Goal: Task Accomplishment & Management: Manage account settings

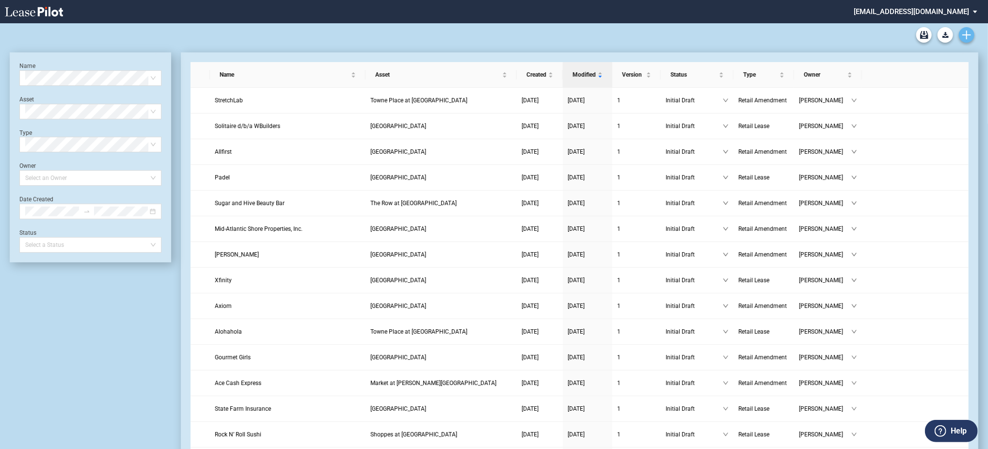
click at [964, 28] on link "Create new document" at bounding box center [967, 35] width 16 height 16
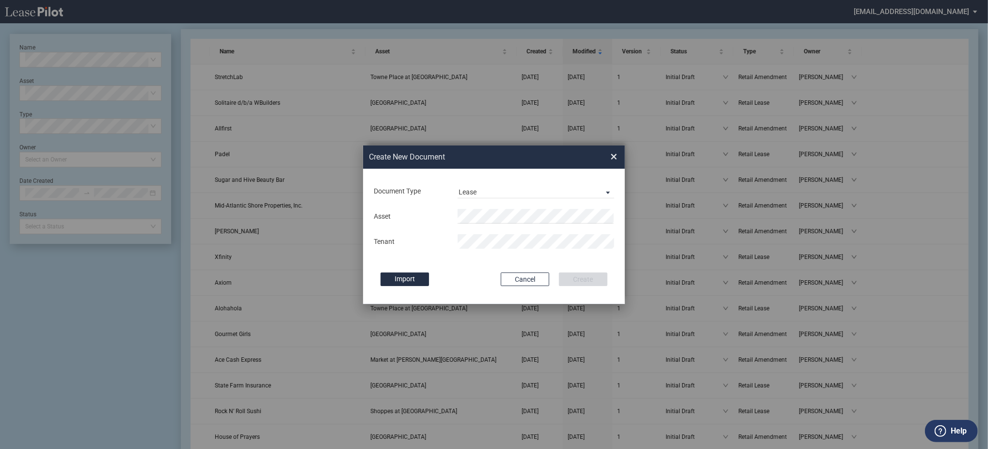
click at [501, 226] on div "Asset Tenant" at bounding box center [494, 229] width 243 height 50
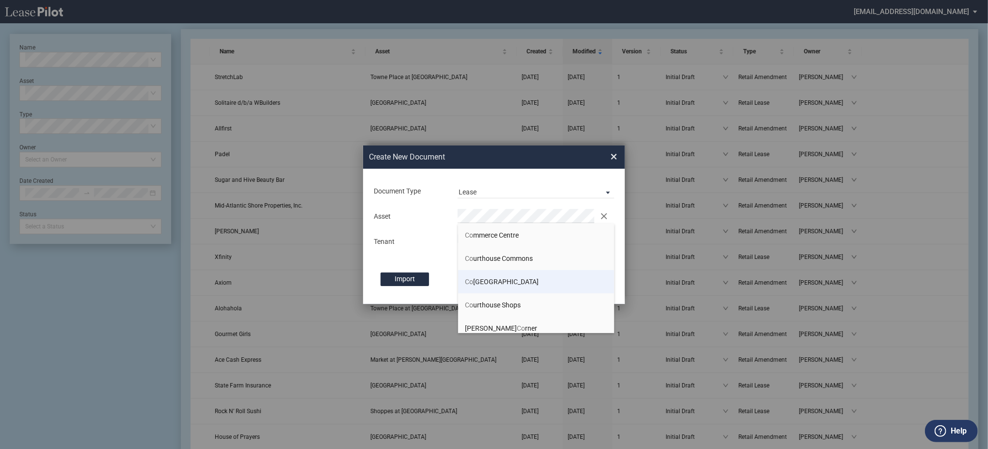
click at [501, 284] on span "Co urthouse Commons Shopping Center" at bounding box center [503, 282] width 74 height 8
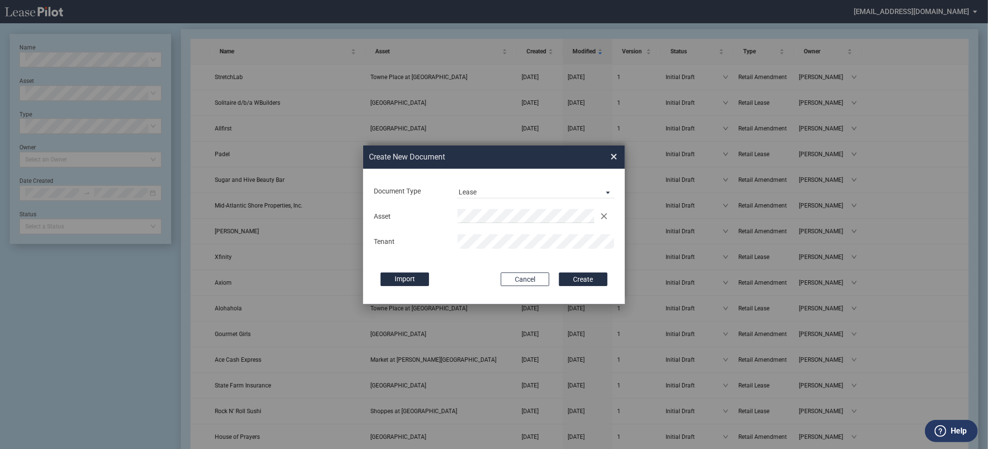
click at [559, 273] on button "Create" at bounding box center [583, 280] width 49 height 14
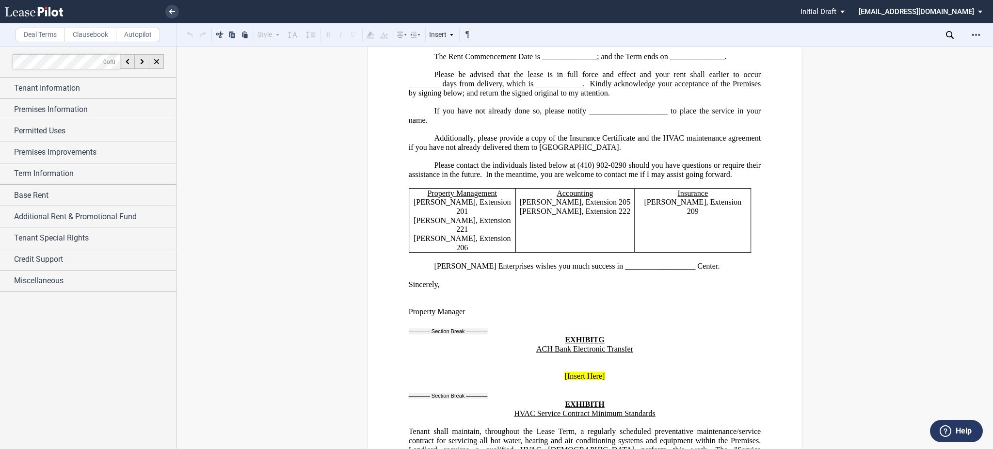
scroll to position [21663, 0]
drag, startPoint x: 971, startPoint y: 35, endPoint x: 968, endPoint y: 41, distance: 6.7
click at [971, 35] on div "Open Lease options menu" at bounding box center [977, 35] width 16 height 16
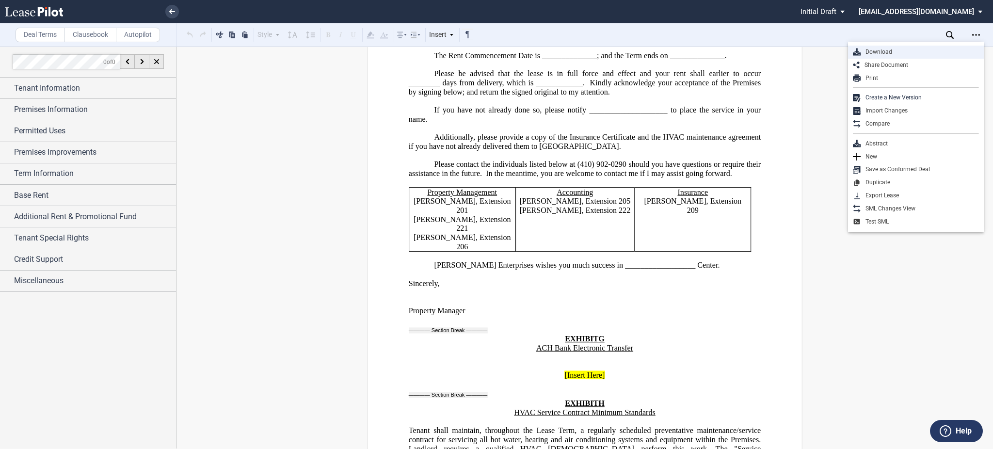
click at [940, 50] on div "Download" at bounding box center [920, 52] width 118 height 8
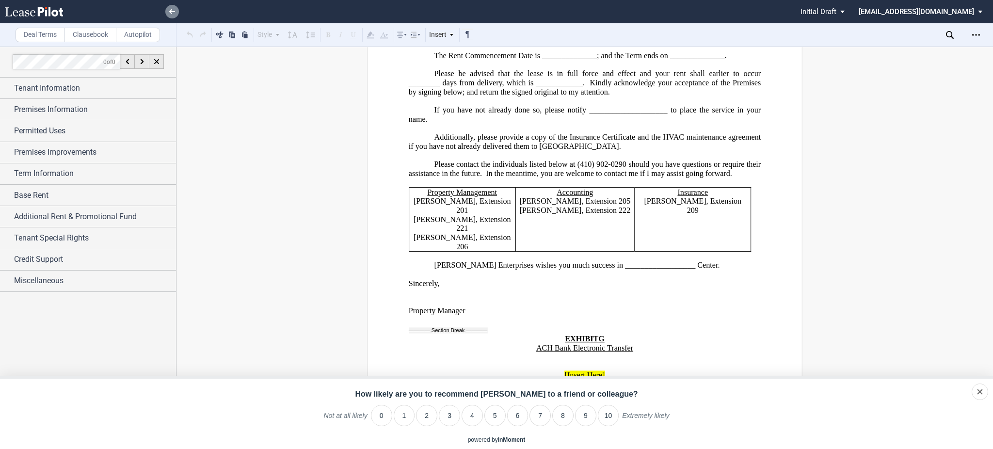
click at [175, 10] on icon at bounding box center [172, 11] width 6 height 5
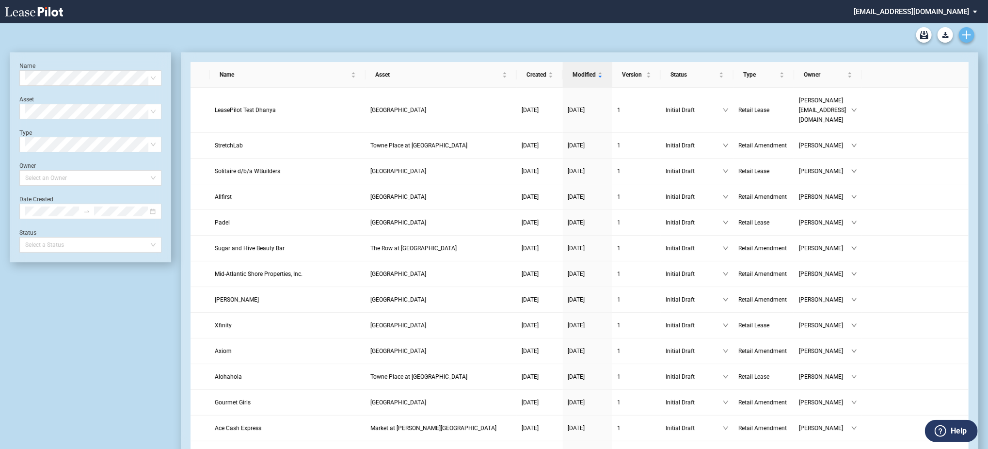
click at [966, 38] on icon "Create new document" at bounding box center [967, 35] width 9 height 9
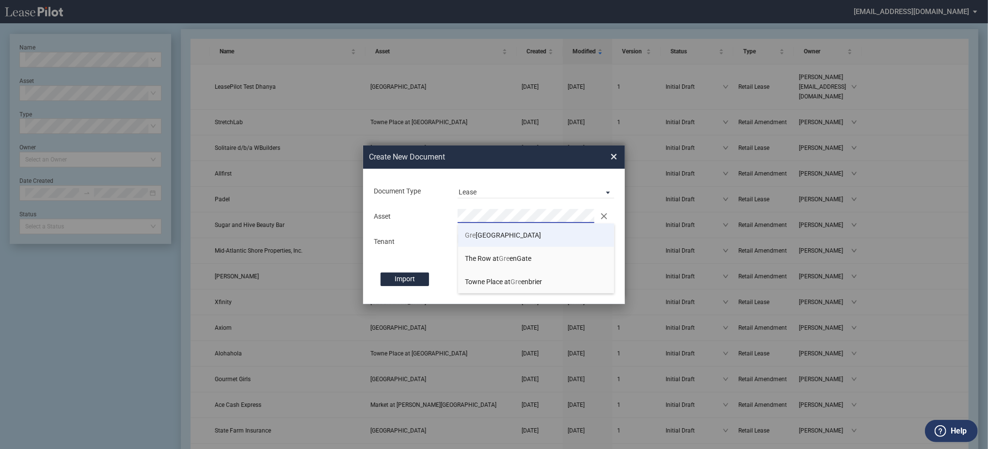
click at [491, 239] on span "Gre enspring Shopping Center" at bounding box center [504, 235] width 76 height 8
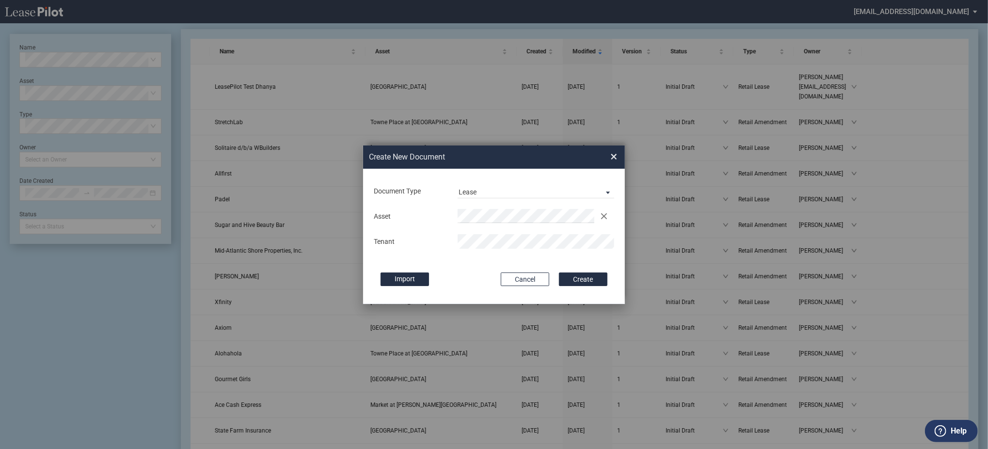
click at [559, 273] on button "Create" at bounding box center [583, 280] width 49 height 14
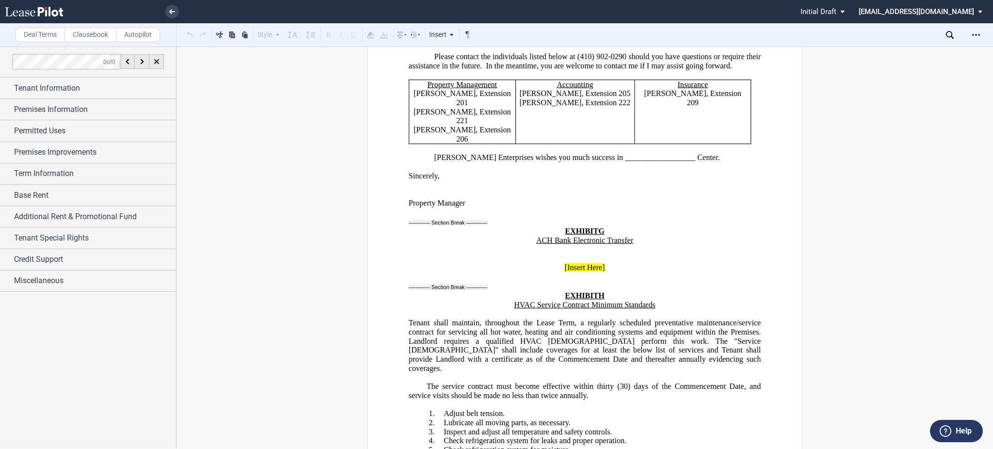
scroll to position [21807, 0]
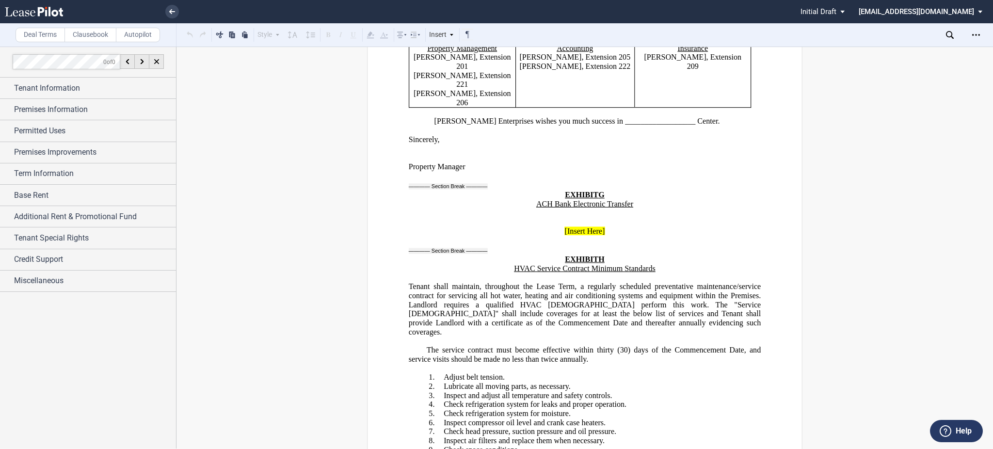
drag, startPoint x: 980, startPoint y: 32, endPoint x: 954, endPoint y: 50, distance: 31.6
click at [980, 32] on div "Open Lease options menu" at bounding box center [977, 35] width 16 height 16
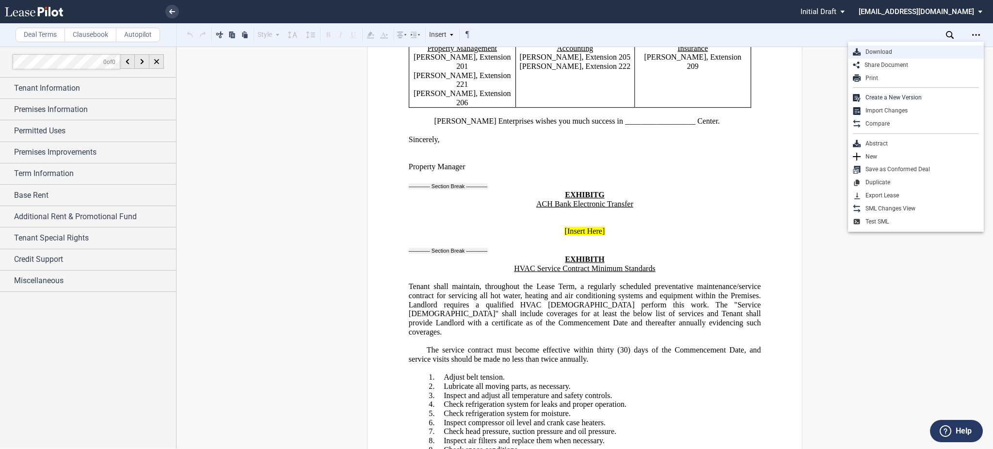
click at [934, 49] on div "Download" at bounding box center [920, 52] width 118 height 8
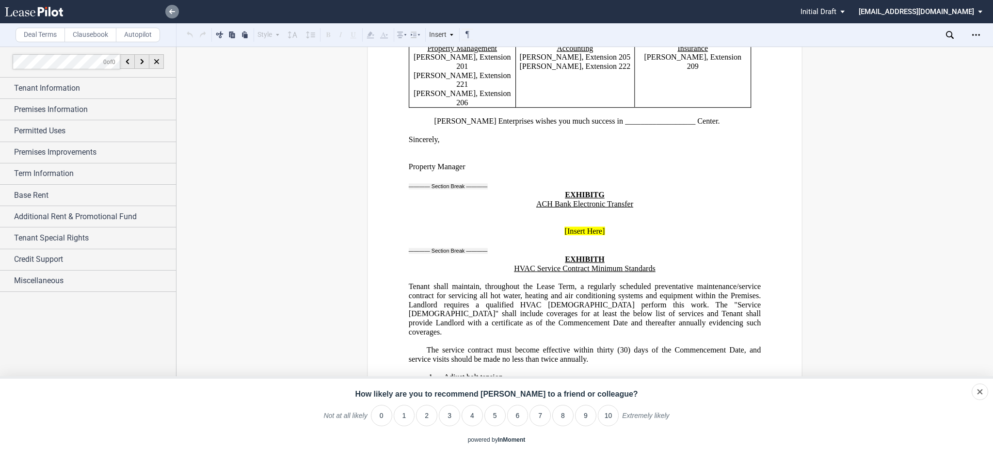
click at [173, 7] on link at bounding box center [172, 12] width 14 height 14
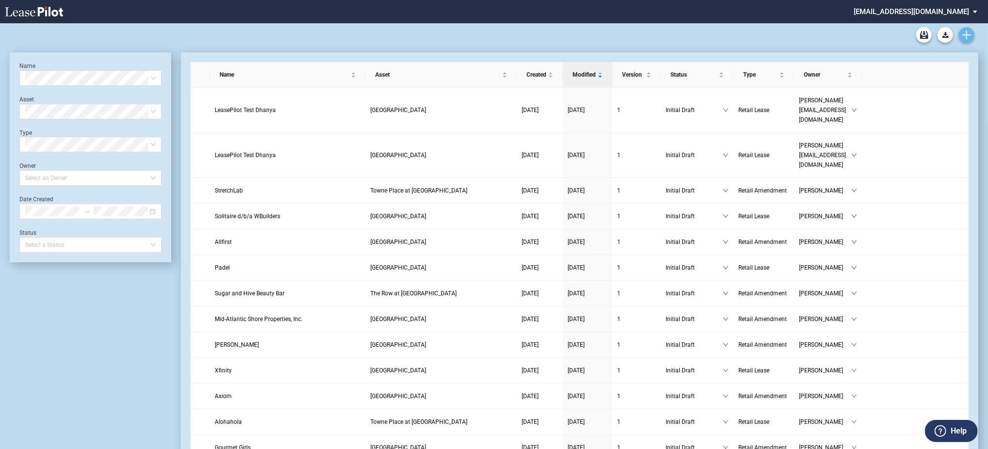
click at [969, 37] on icon "Create new document" at bounding box center [967, 35] width 9 height 9
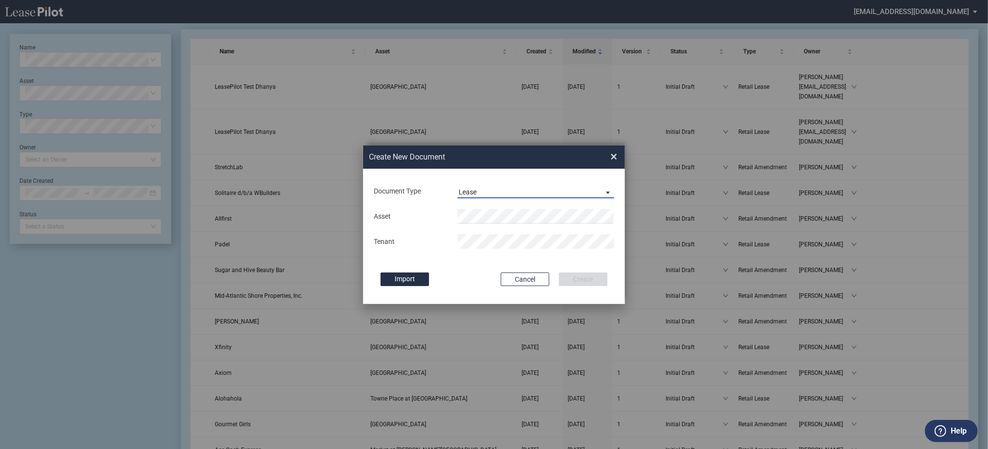
click at [517, 189] on span "Lease" at bounding box center [528, 193] width 139 height 10
click at [512, 210] on md-backdrop at bounding box center [494, 236] width 988 height 472
click at [505, 189] on span "Lease" at bounding box center [528, 193] width 139 height 10
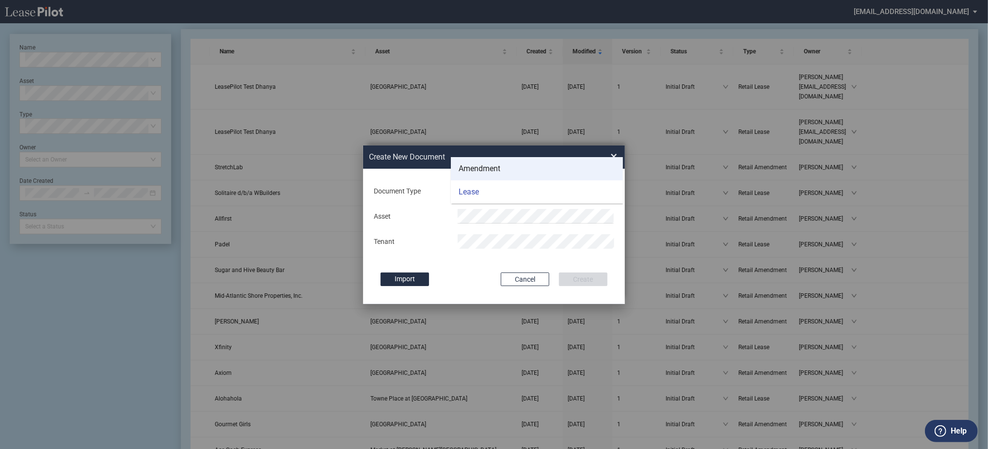
click at [472, 173] on div "Amendment" at bounding box center [480, 168] width 42 height 11
click at [470, 208] on md-input-container "Asset" at bounding box center [494, 216] width 243 height 16
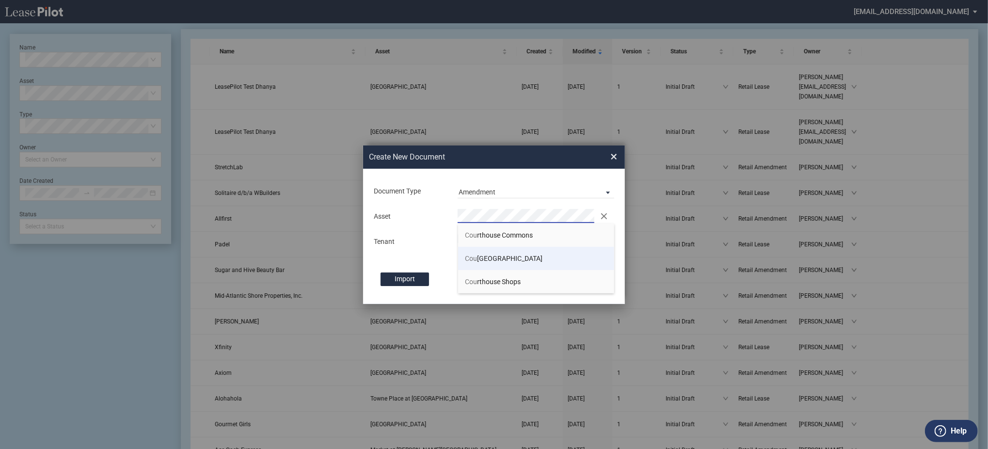
click at [499, 262] on span "Cou rthouse Commons Shopping Center" at bounding box center [505, 259] width 78 height 8
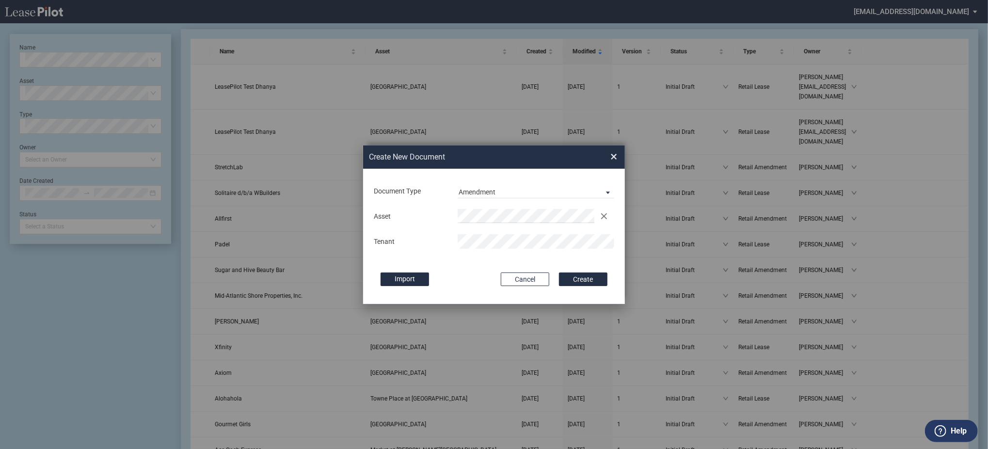
click at [559, 273] on button "Create" at bounding box center [583, 280] width 49 height 14
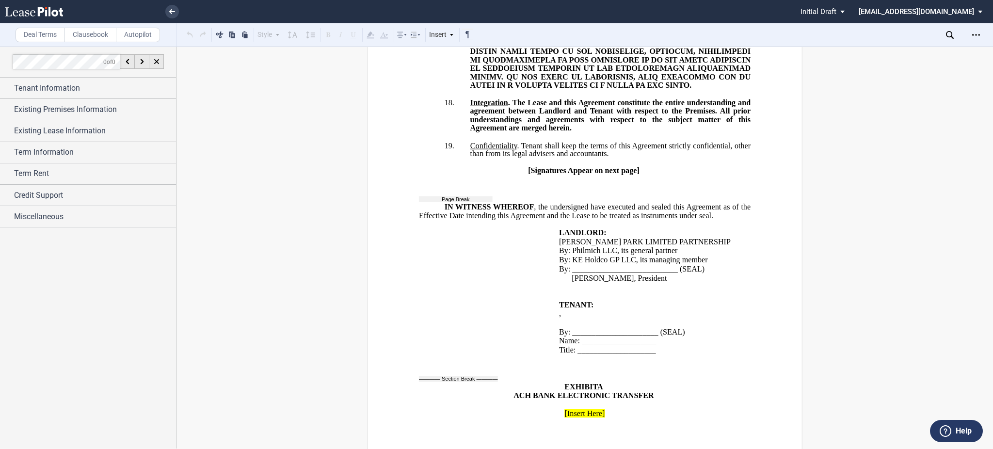
scroll to position [2004, 0]
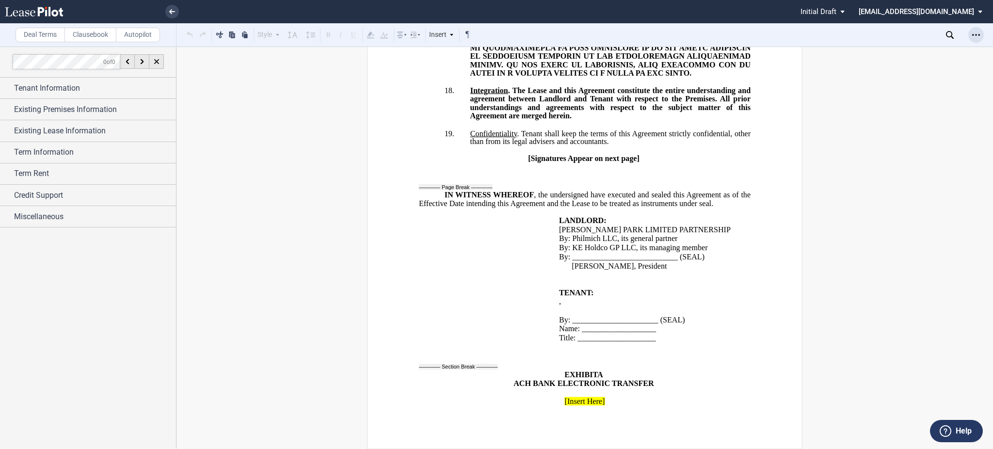
click at [974, 33] on icon "Open Lease options menu" at bounding box center [976, 35] width 8 height 8
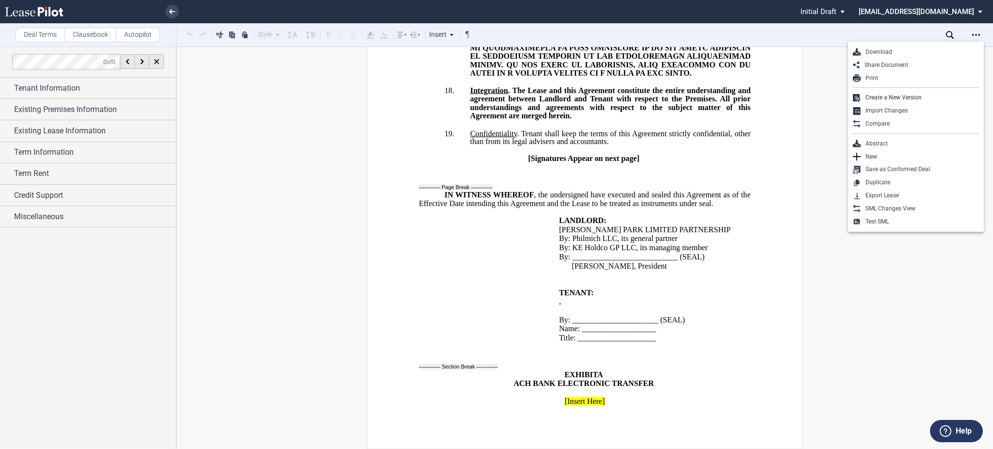
click at [919, 54] on div "Download" at bounding box center [920, 52] width 118 height 8
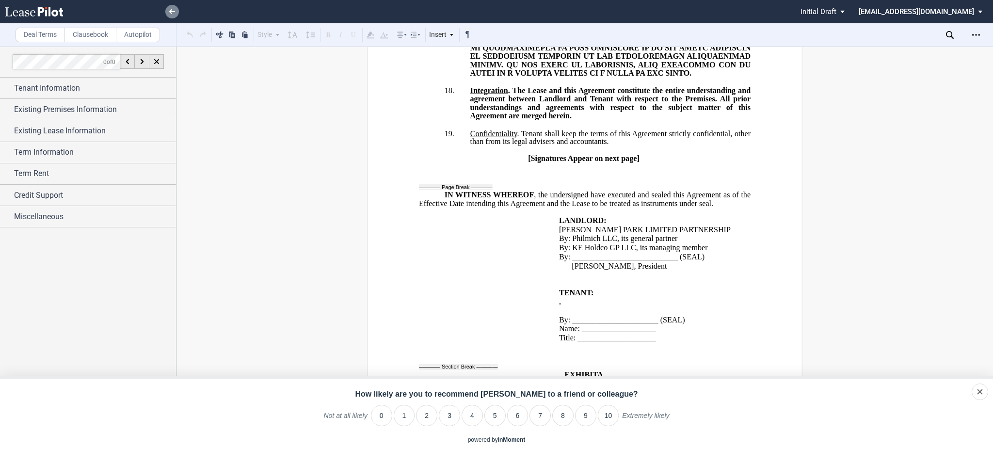
click at [168, 7] on link at bounding box center [172, 12] width 14 height 14
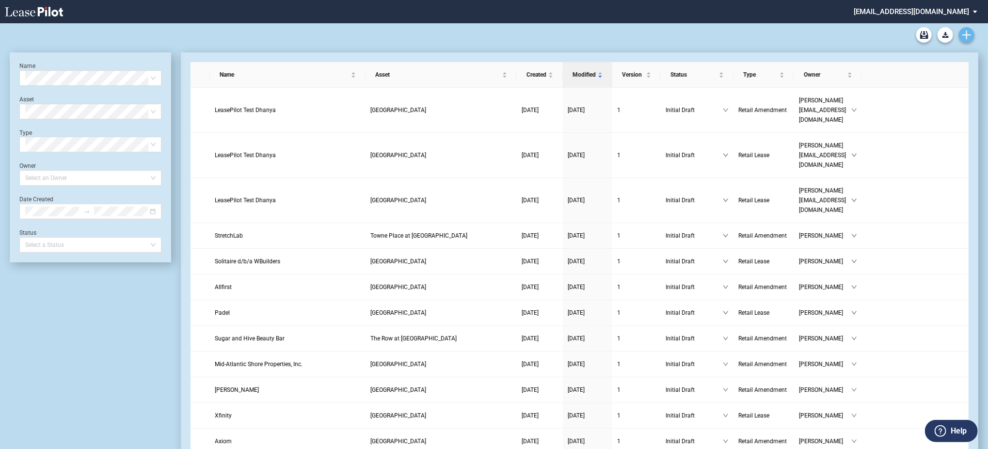
click at [962, 37] on link "Create new document" at bounding box center [967, 35] width 16 height 16
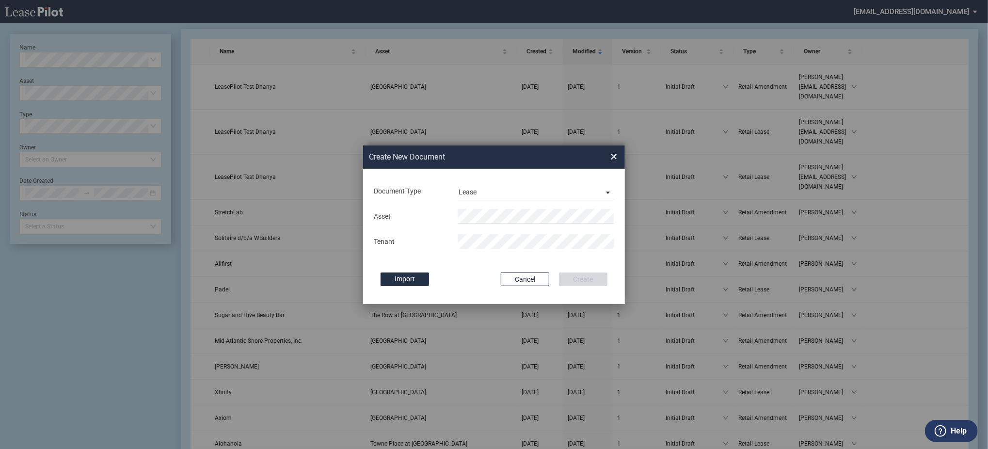
click at [465, 181] on div "Document Type Lease Amendment Lease" at bounding box center [494, 190] width 243 height 25
click at [468, 186] on md-select-value "Lease" at bounding box center [536, 191] width 157 height 15
click at [471, 172] on div "Amendment" at bounding box center [480, 168] width 42 height 11
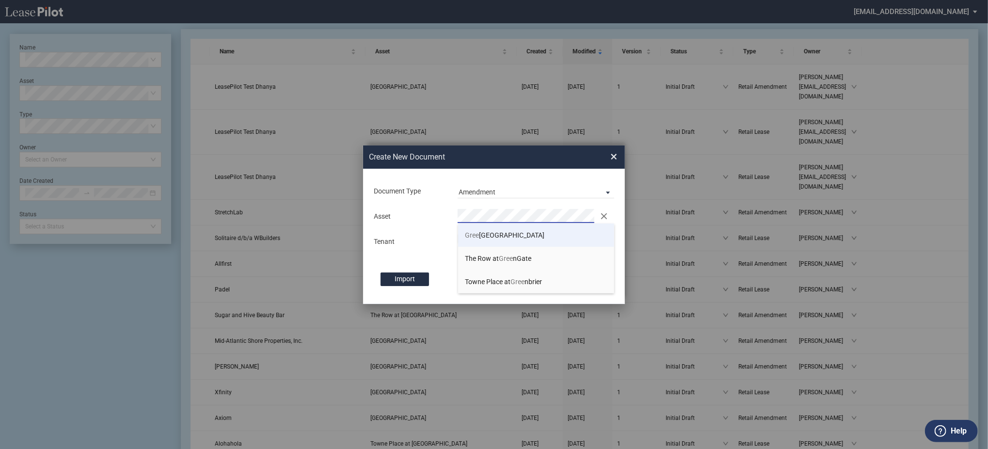
click at [503, 238] on span "Gree nspring Shopping Center" at bounding box center [506, 235] width 80 height 8
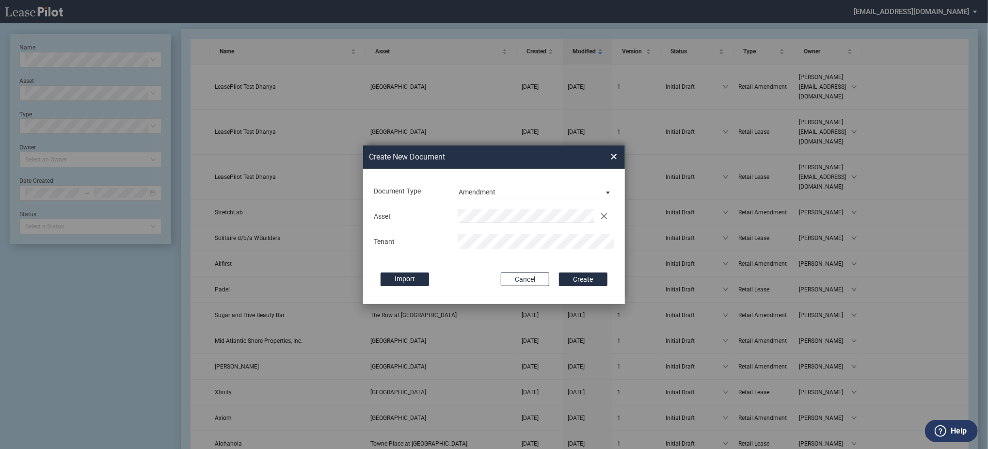
click at [559, 273] on button "Create" at bounding box center [583, 280] width 49 height 14
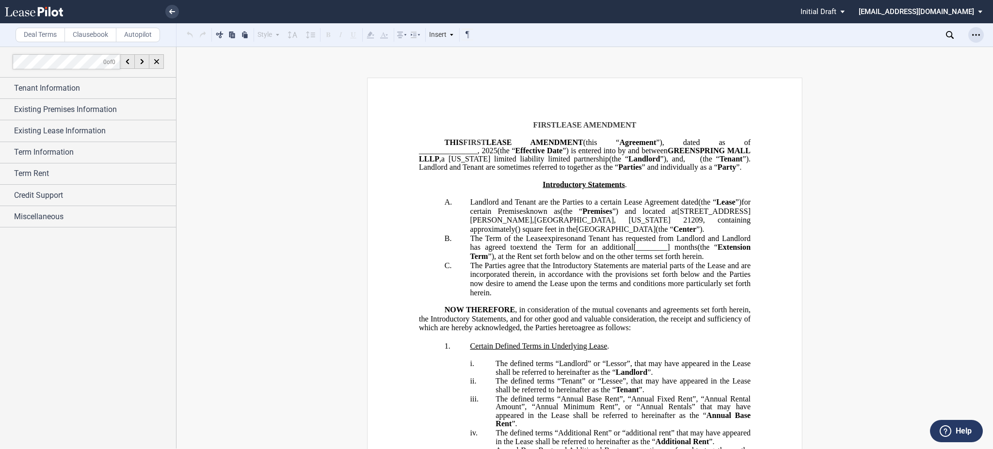
click at [977, 30] on div "Open Lease options menu" at bounding box center [977, 35] width 16 height 16
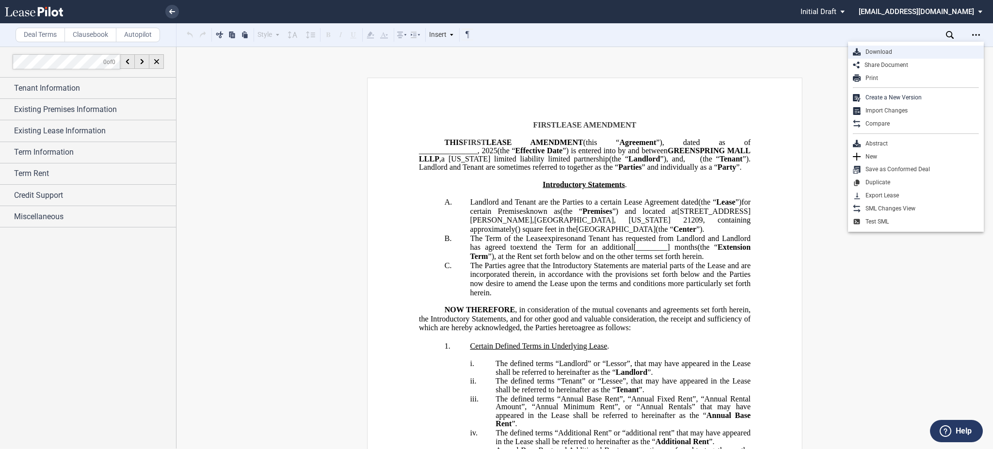
click at [881, 49] on div "Download" at bounding box center [920, 52] width 118 height 8
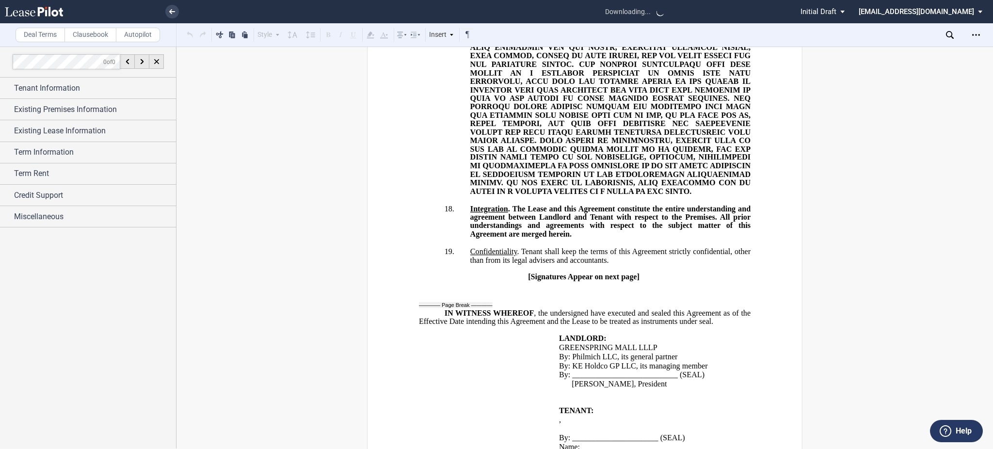
scroll to position [2004, 0]
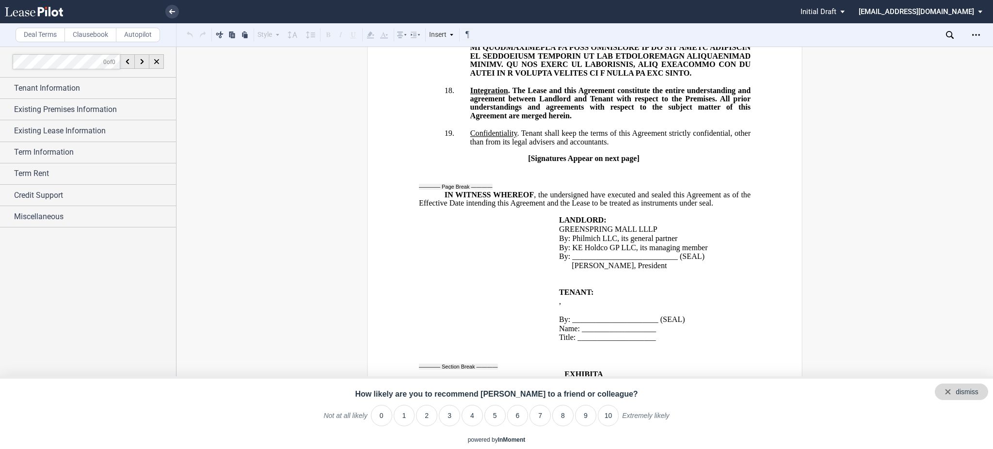
drag, startPoint x: 955, startPoint y: 393, endPoint x: 924, endPoint y: 393, distance: 31.0
click at [955, 393] on div "Close survey" at bounding box center [950, 391] width 11 height 7
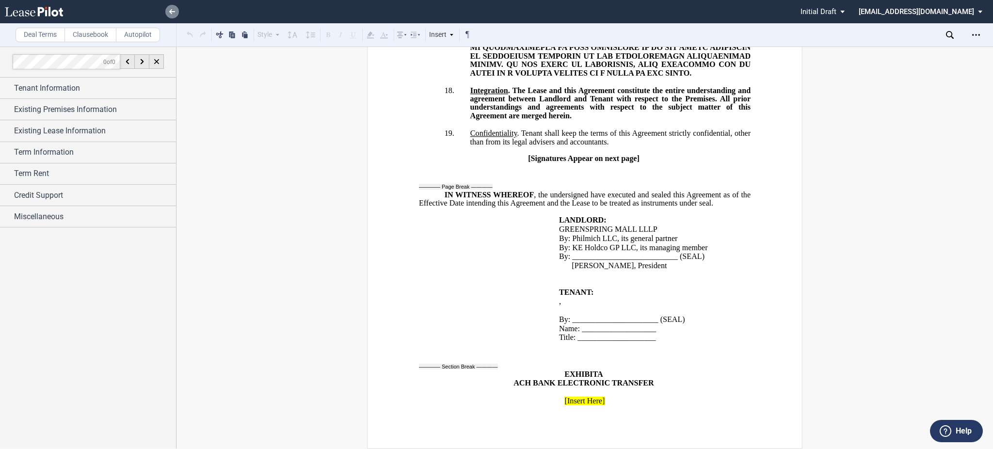
click at [167, 16] on link at bounding box center [172, 12] width 14 height 14
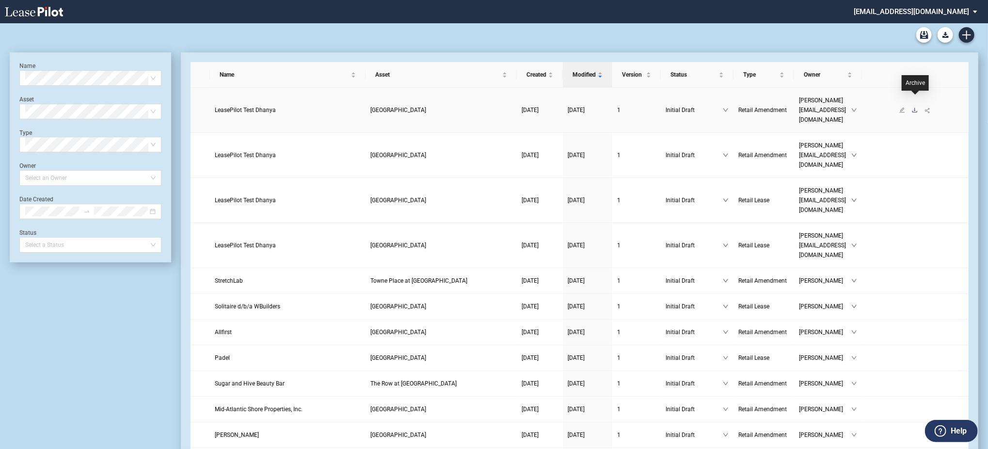
click at [912, 107] on icon "download" at bounding box center [915, 110] width 6 height 6
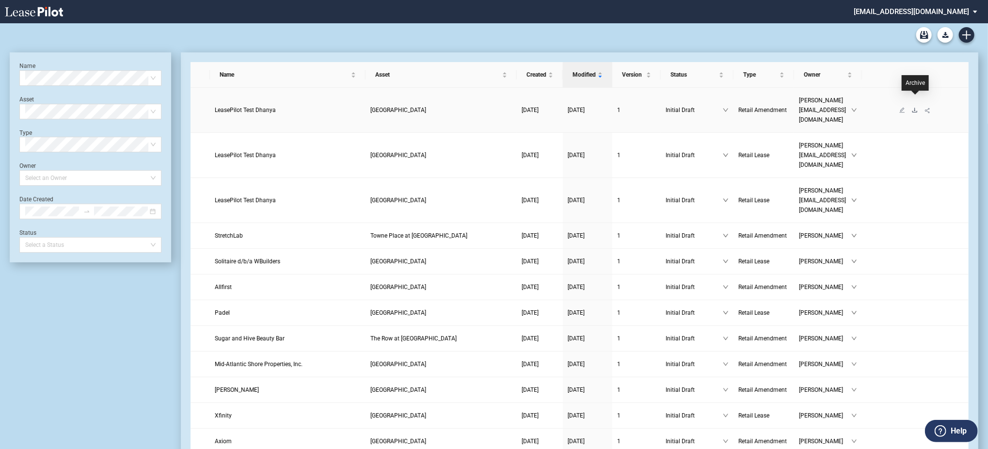
click at [918, 107] on icon "download" at bounding box center [915, 110] width 6 height 6
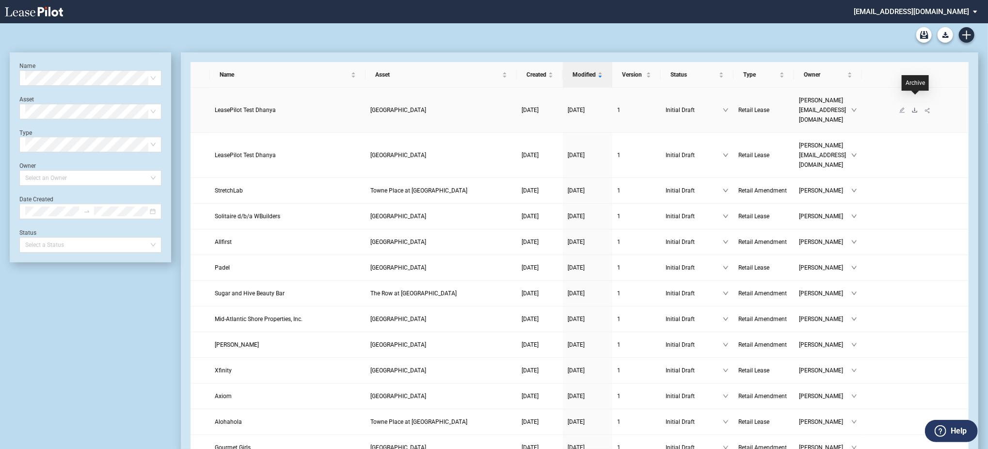
click at [914, 107] on icon "download" at bounding box center [915, 110] width 6 height 6
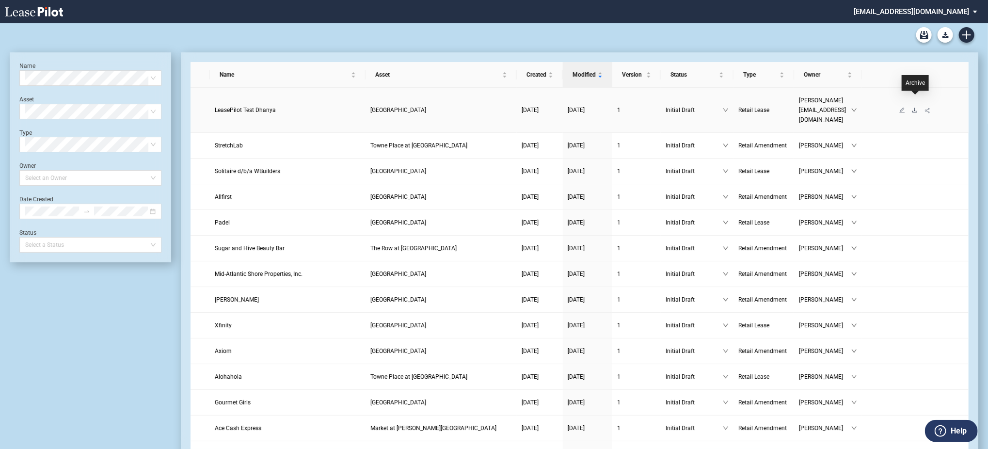
click at [917, 107] on icon "download" at bounding box center [915, 110] width 6 height 6
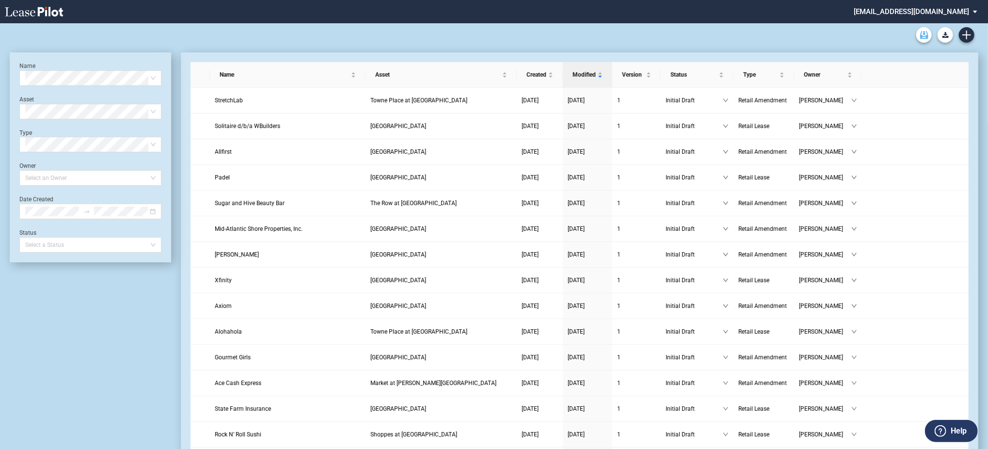
click at [925, 35] on icon "Archive" at bounding box center [925, 35] width 8 height 8
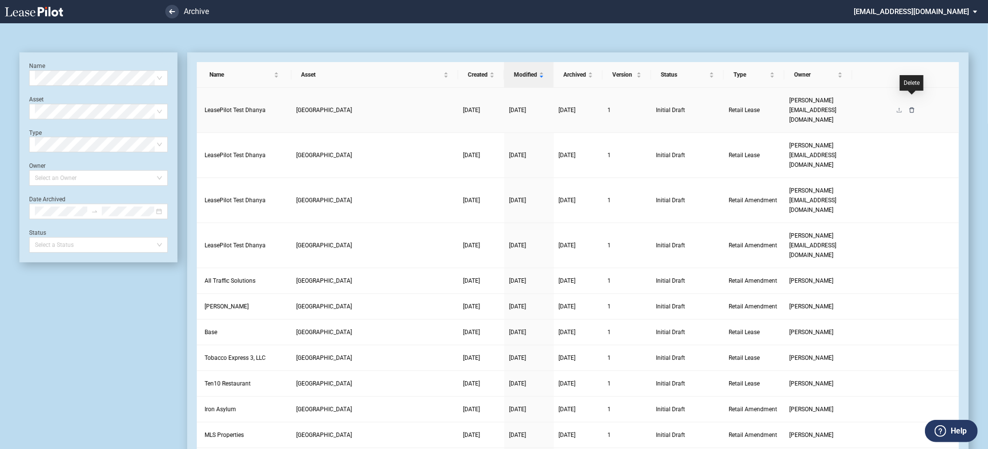
click at [912, 107] on icon "delete" at bounding box center [912, 110] width 6 height 6
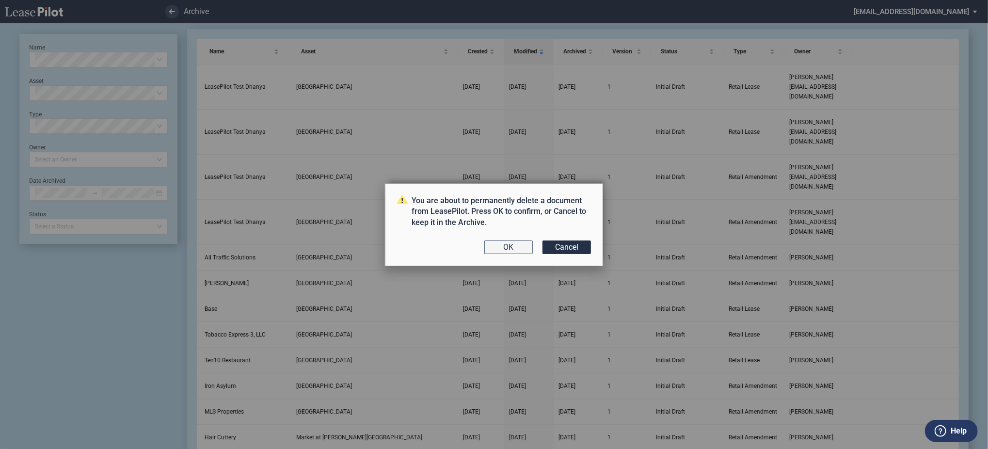
click at [516, 249] on button "OK" at bounding box center [509, 248] width 49 height 14
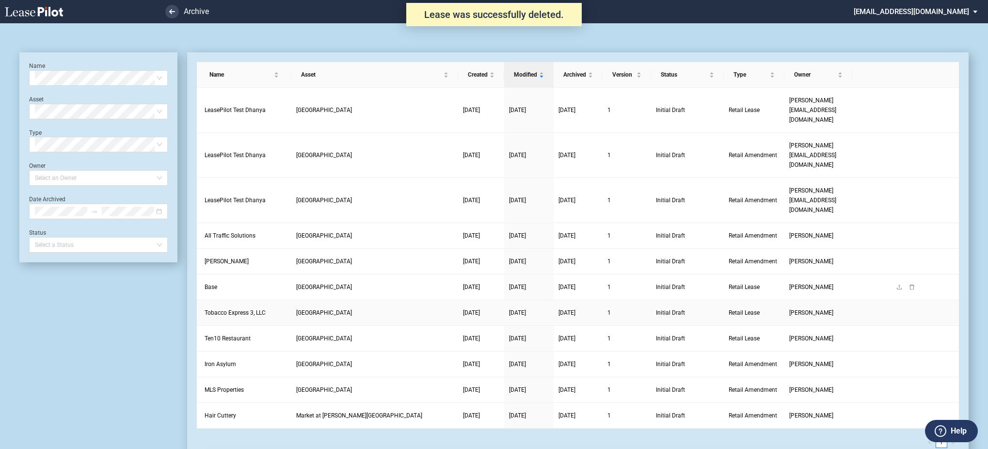
scroll to position [23, 0]
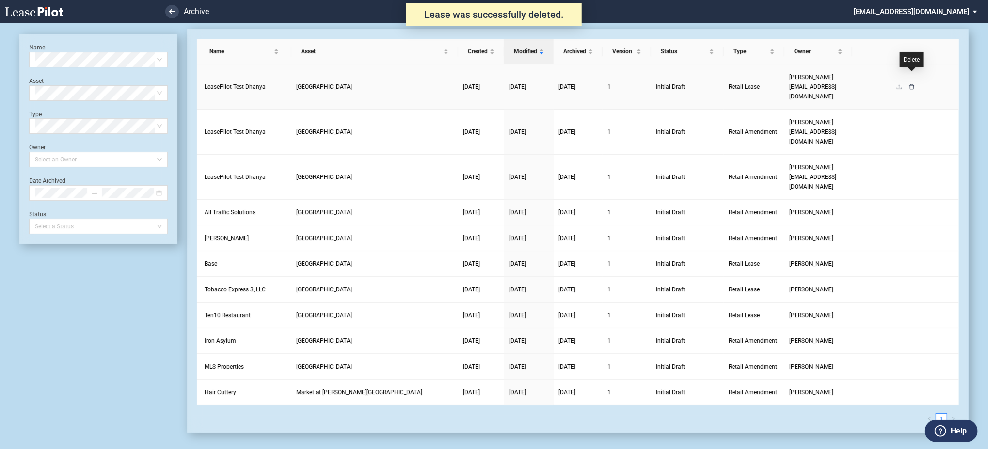
click at [913, 84] on icon "delete" at bounding box center [912, 86] width 5 height 5
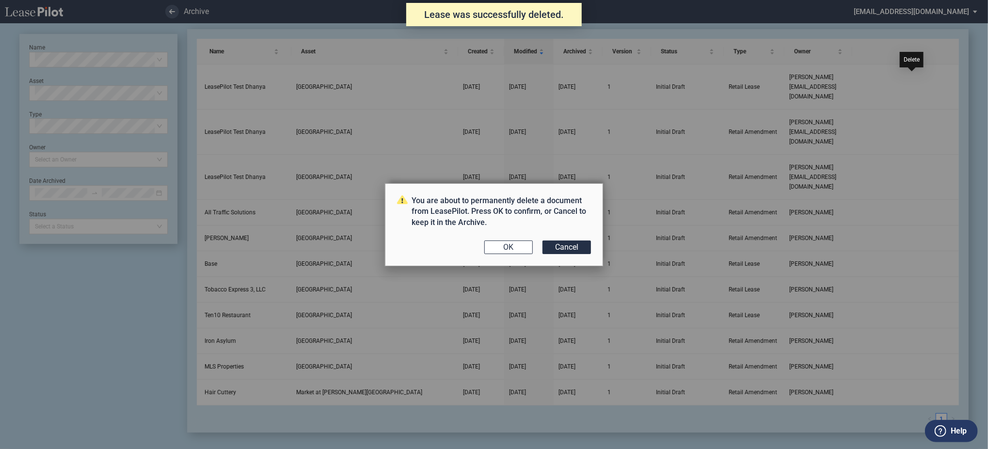
scroll to position [0, 0]
click at [507, 244] on button "OK" at bounding box center [509, 248] width 49 height 14
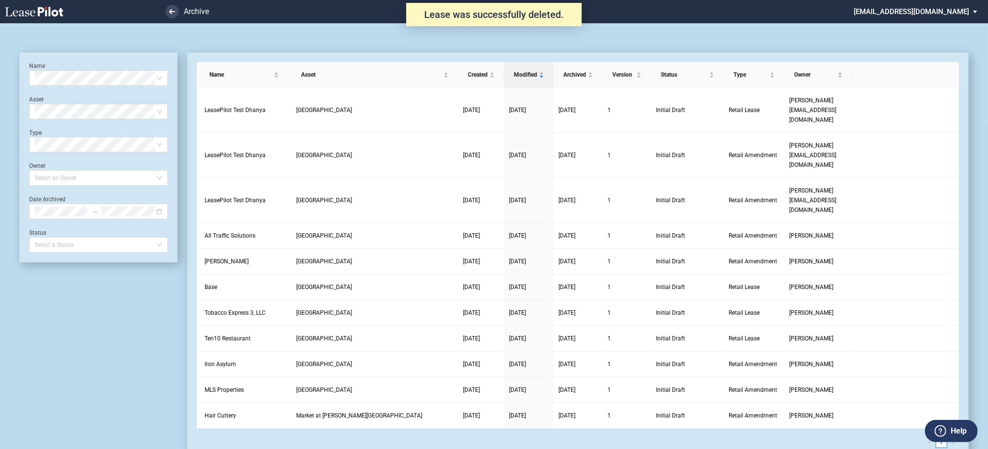
scroll to position [23, 0]
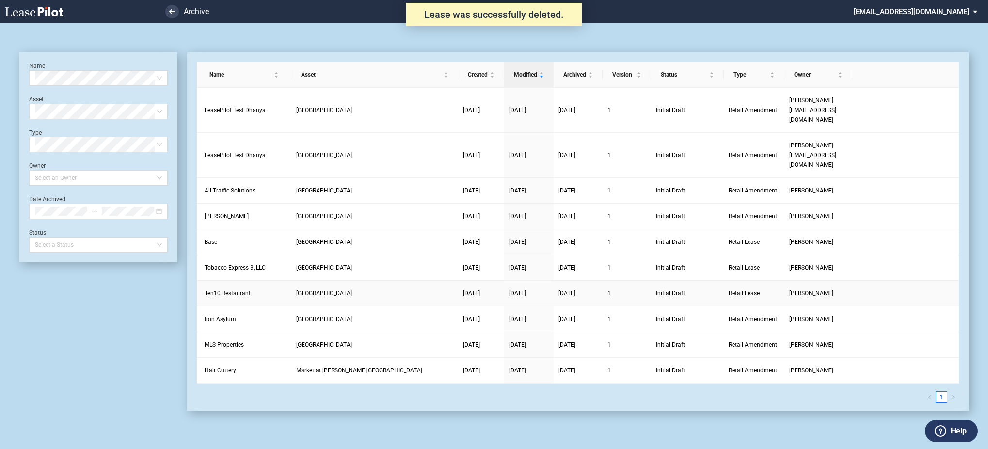
scroll to position [23, 0]
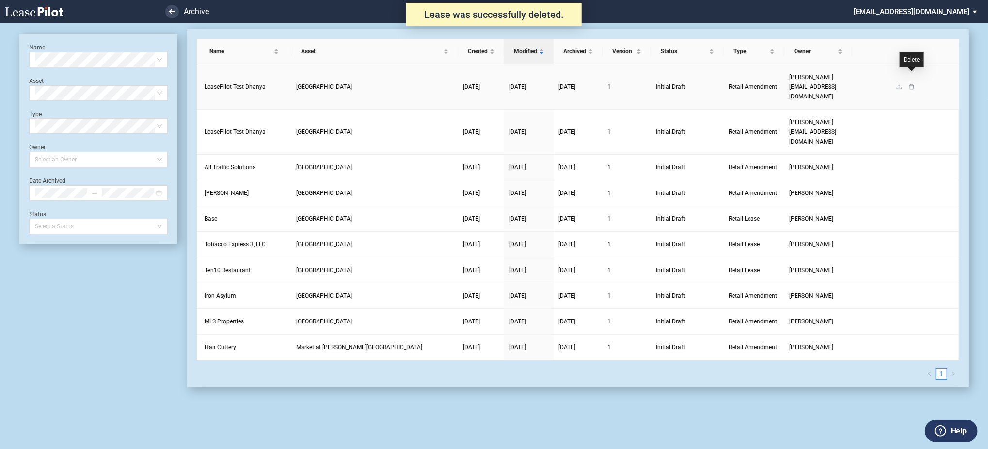
click at [916, 83] on link at bounding box center [912, 86] width 13 height 7
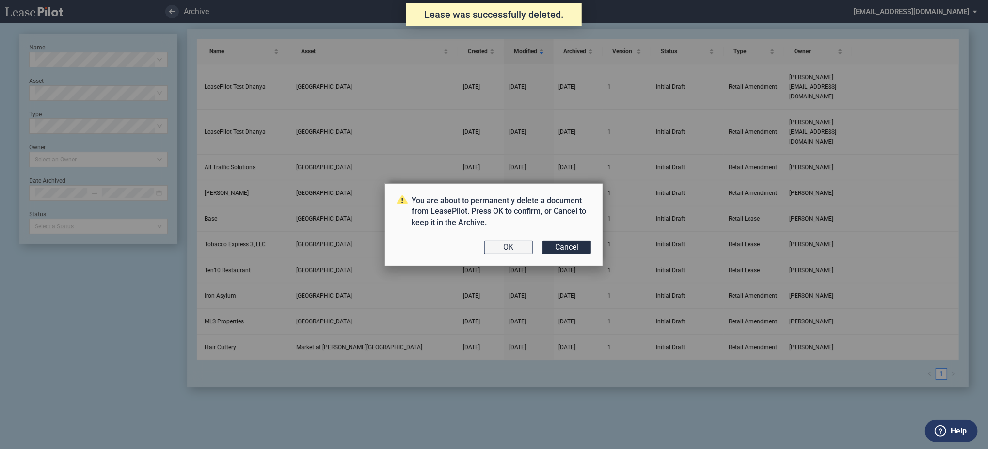
click at [516, 248] on button "OK" at bounding box center [509, 248] width 49 height 14
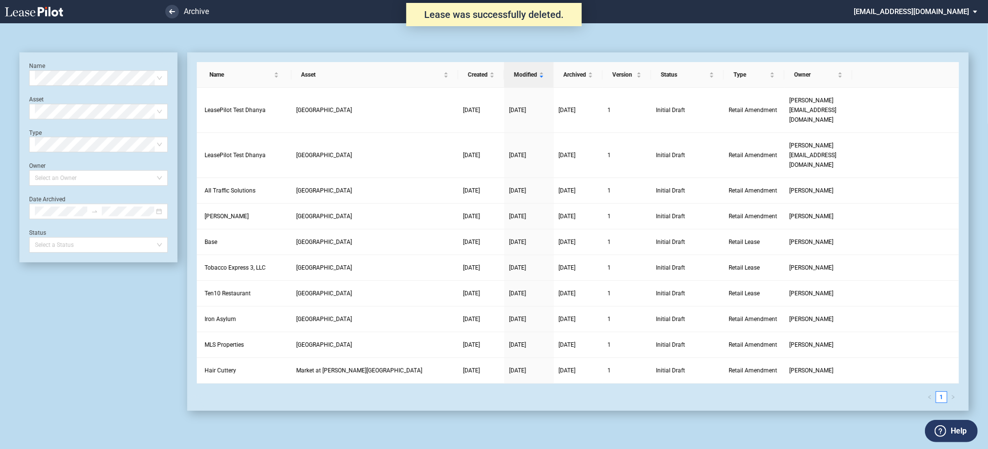
scroll to position [23, 0]
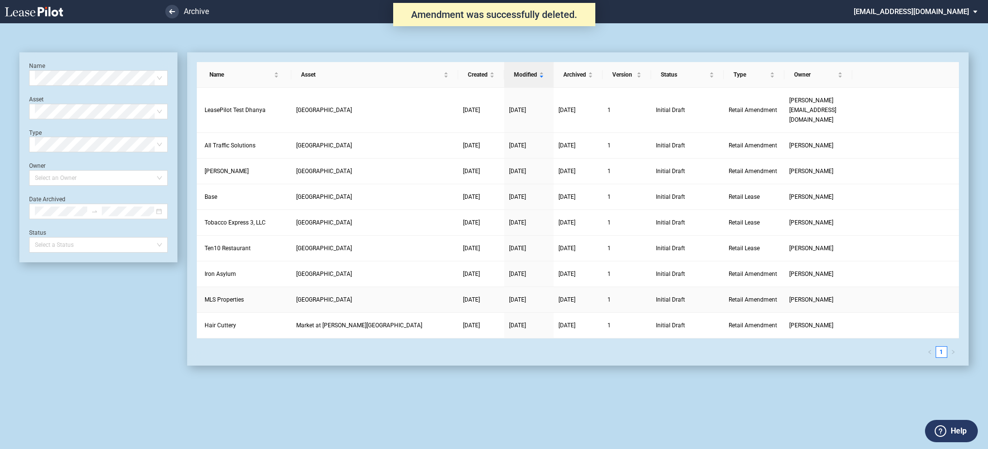
scroll to position [23, 0]
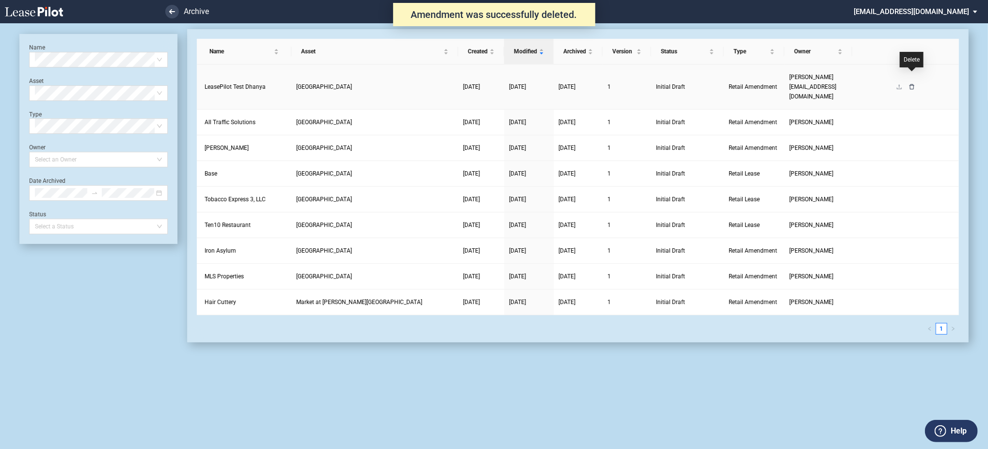
click at [913, 84] on icon "delete" at bounding box center [912, 87] width 6 height 6
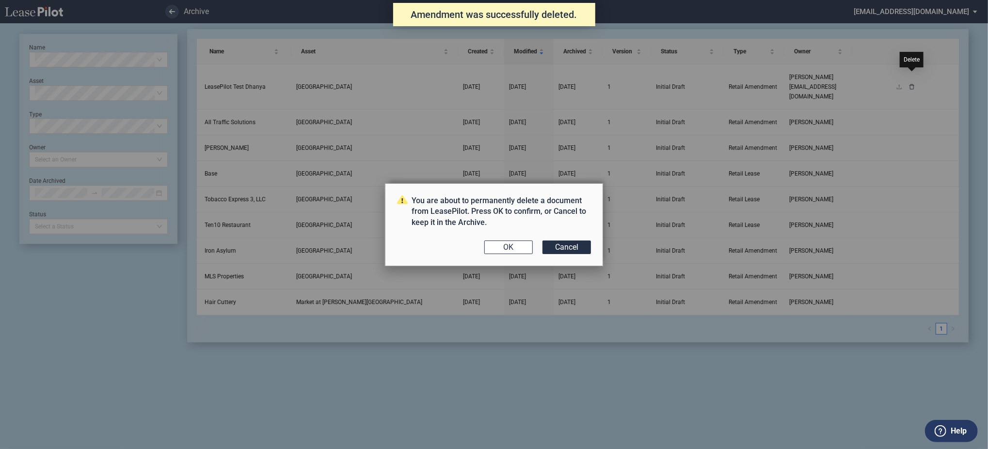
scroll to position [0, 0]
click at [524, 245] on button "OK" at bounding box center [509, 248] width 49 height 14
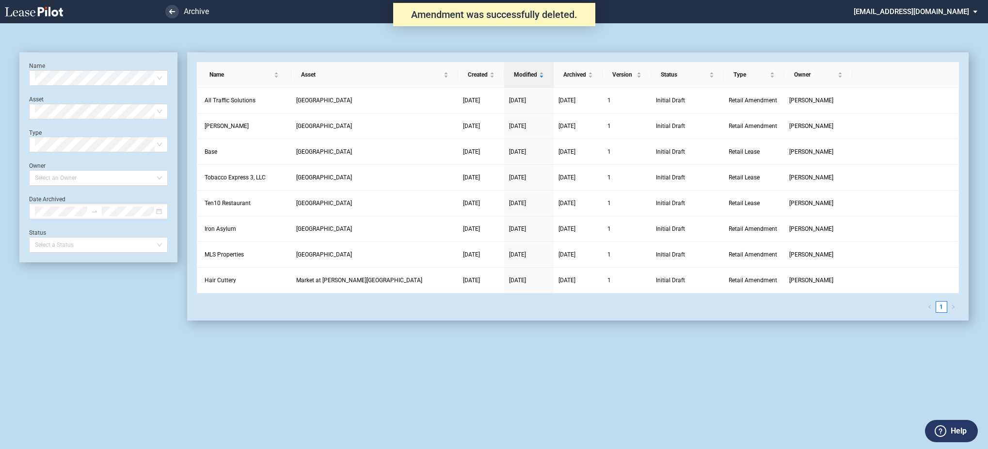
scroll to position [23, 0]
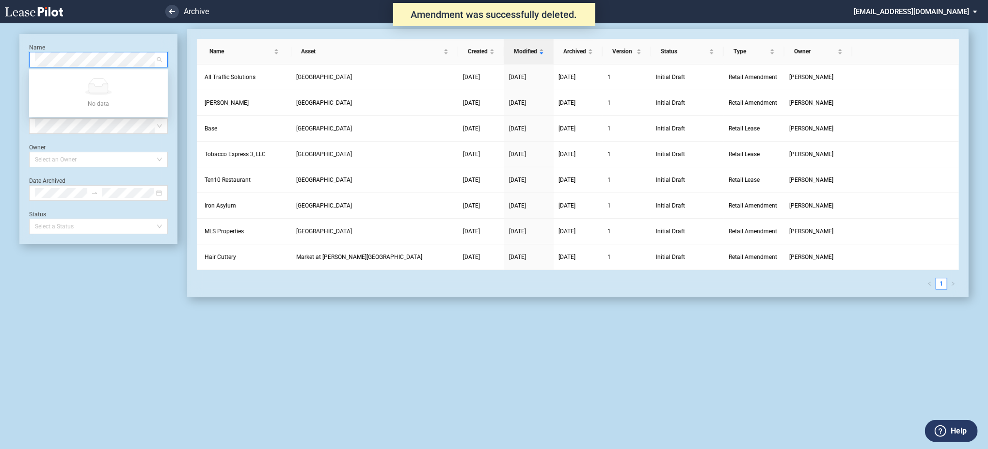
click at [17, 15] on icon at bounding box center [34, 12] width 58 height 10
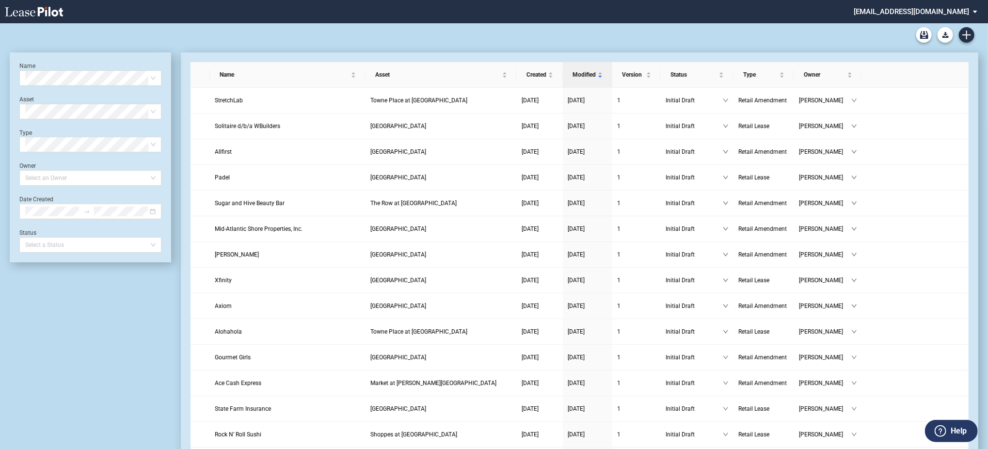
click at [916, 10] on md-select "[EMAIL_ADDRESS][DOMAIN_NAME] Super Admin Area Admin Area Settings Sign Out" at bounding box center [919, 11] width 133 height 22
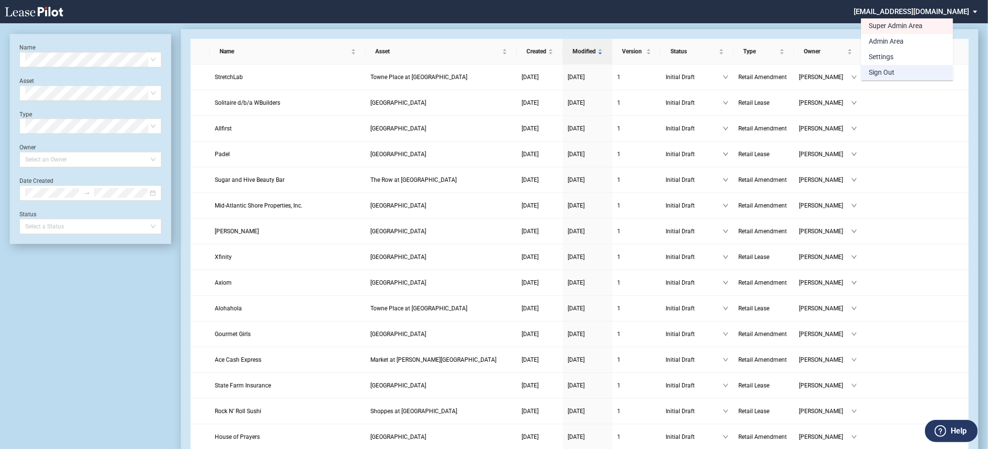
click at [904, 73] on md-option "Sign Out" at bounding box center [907, 73] width 92 height 16
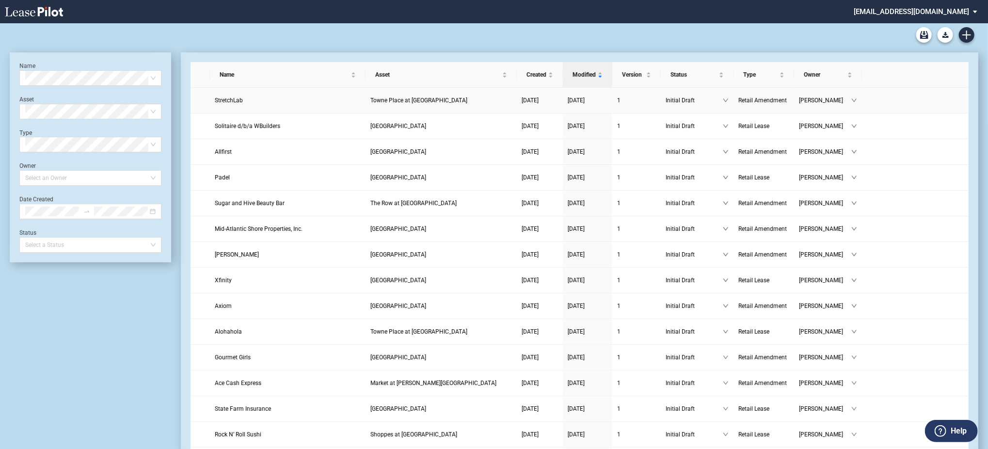
scroll to position [23, 0]
